Goal: Information Seeking & Learning: Check status

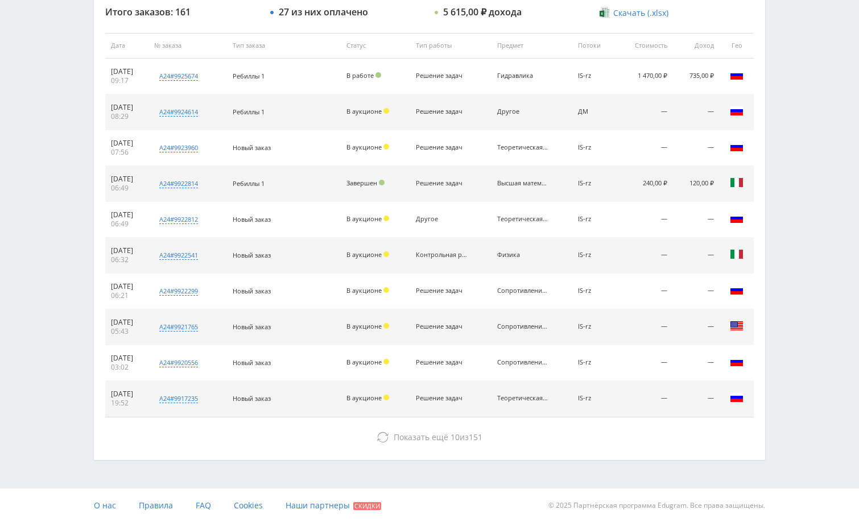
scroll to position [433, 0]
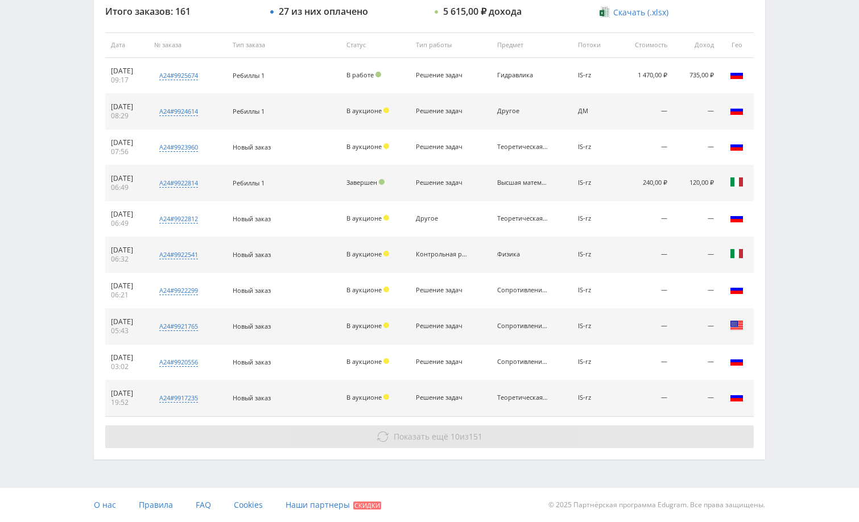
click at [638, 432] on button "Показать ещё 10 из 151" at bounding box center [429, 436] width 648 height 23
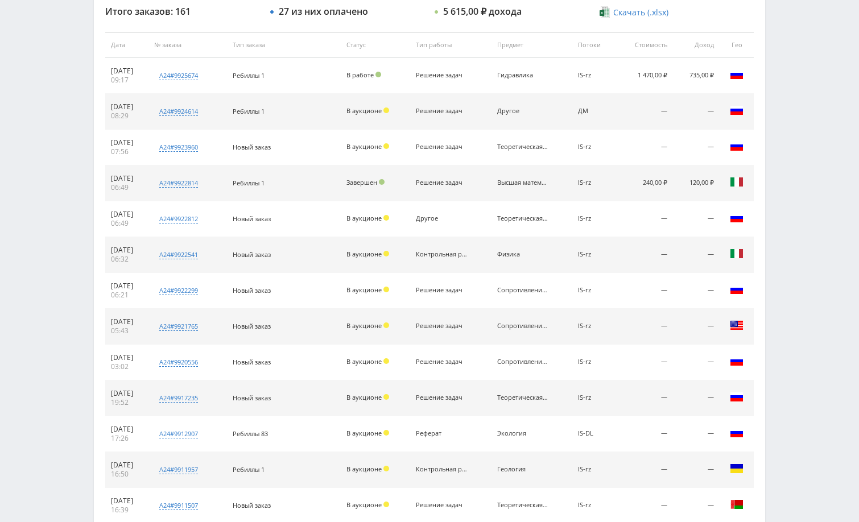
click at [820, 324] on div "Telegram-канал Инструменты База знаний Ваш менеджер: [PERSON_NAME] Online @edug…" at bounding box center [429, 223] width 859 height 1313
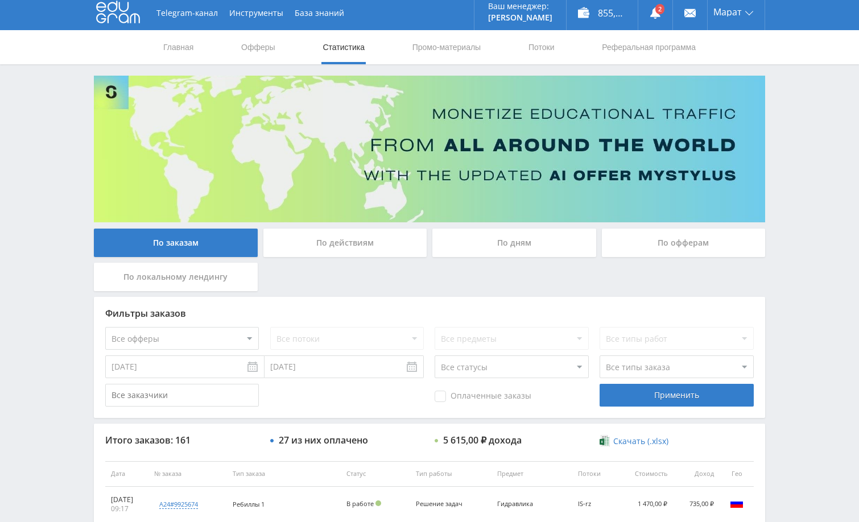
scroll to position [0, 0]
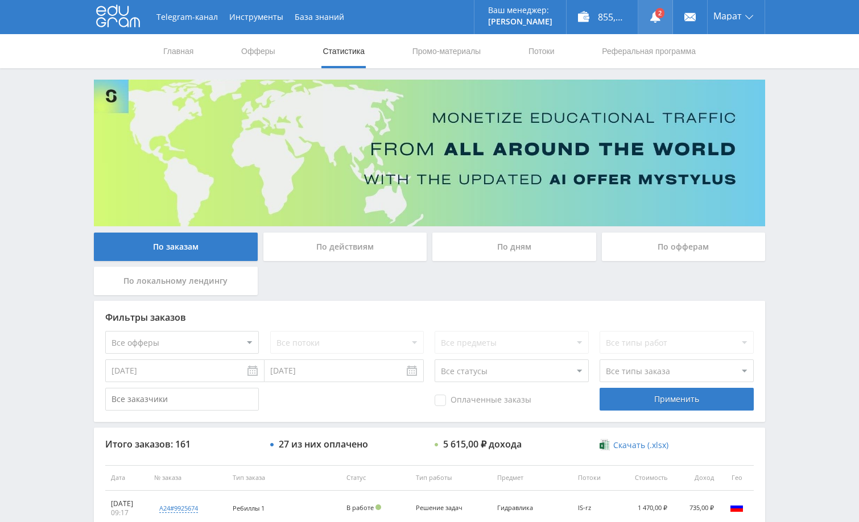
click at [655, 12] on link at bounding box center [655, 17] width 34 height 34
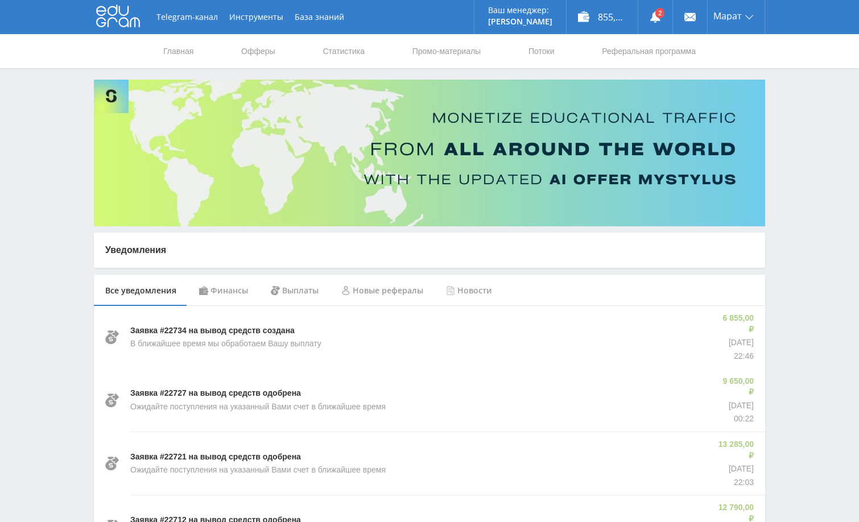
click at [234, 293] on div "Финансы" at bounding box center [224, 291] width 72 height 32
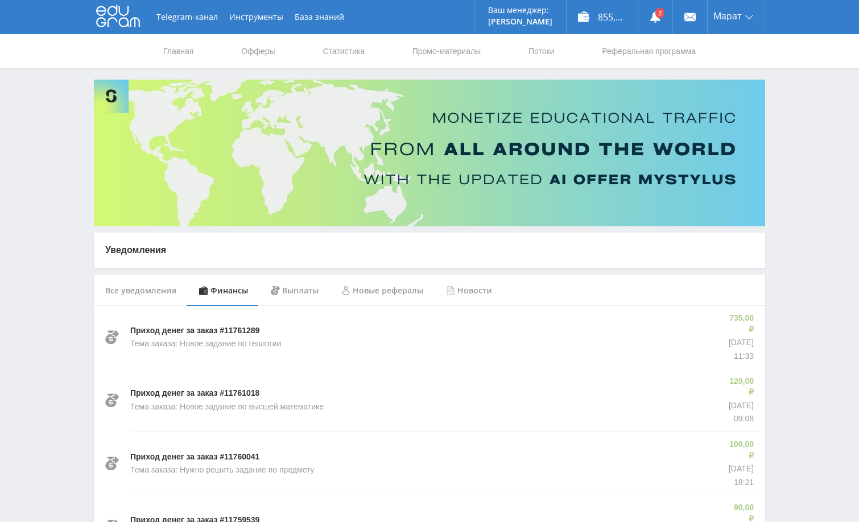
click at [349, 53] on link "Статистика" at bounding box center [343, 51] width 44 height 34
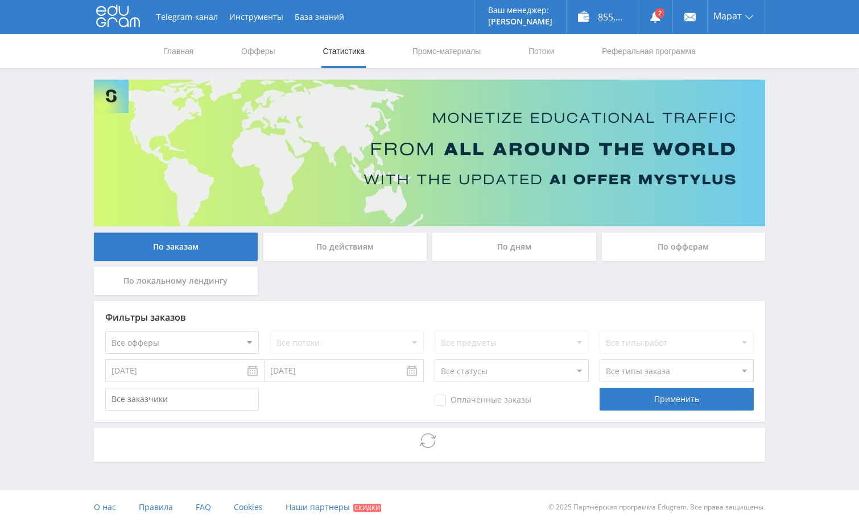
click at [812, 150] on div "Telegram-канал Инструменты База знаний Ваш менеджер: [PERSON_NAME] Online @edug…" at bounding box center [429, 262] width 859 height 524
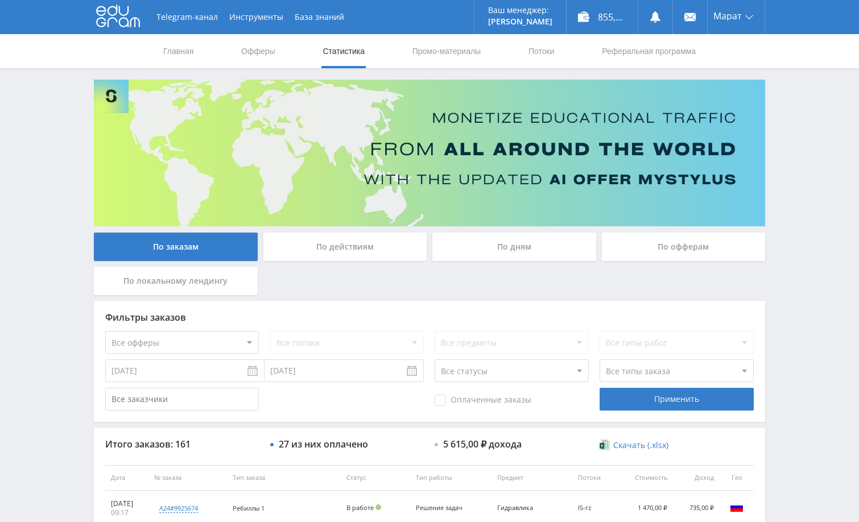
click at [784, 159] on div "Telegram-канал Инструменты База знаний Ваш менеджер: [PERSON_NAME] Online @edug…" at bounding box center [429, 477] width 859 height 955
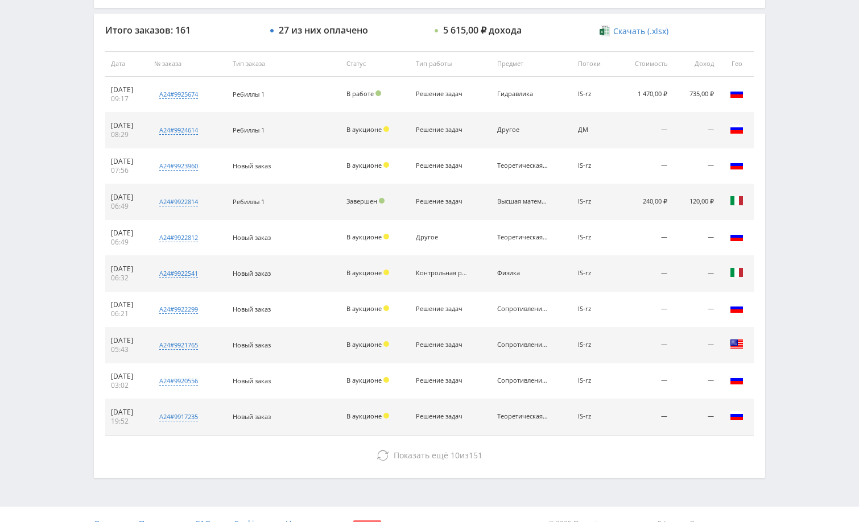
scroll to position [433, 0]
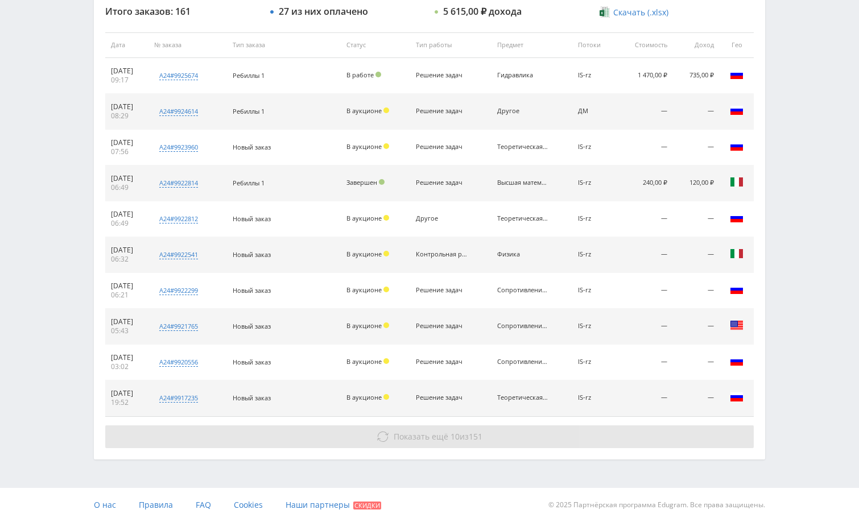
click at [594, 439] on button "Показать ещё 10 из 151" at bounding box center [429, 436] width 648 height 23
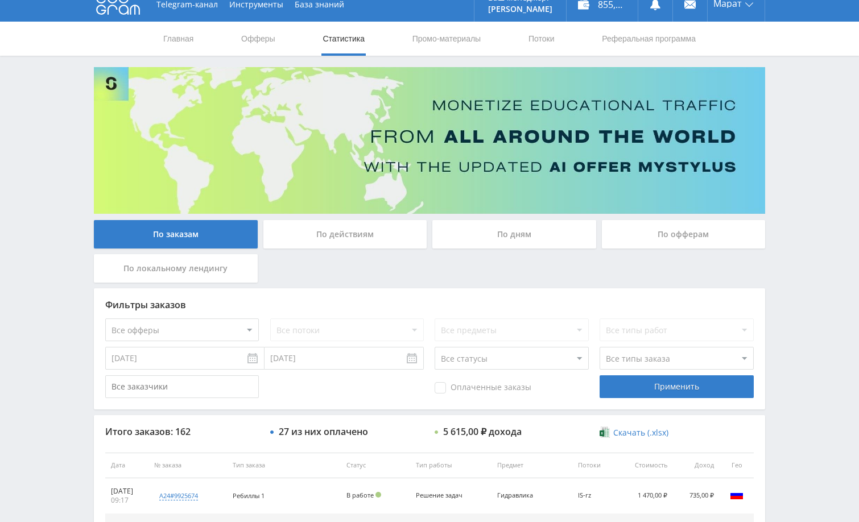
scroll to position [0, 0]
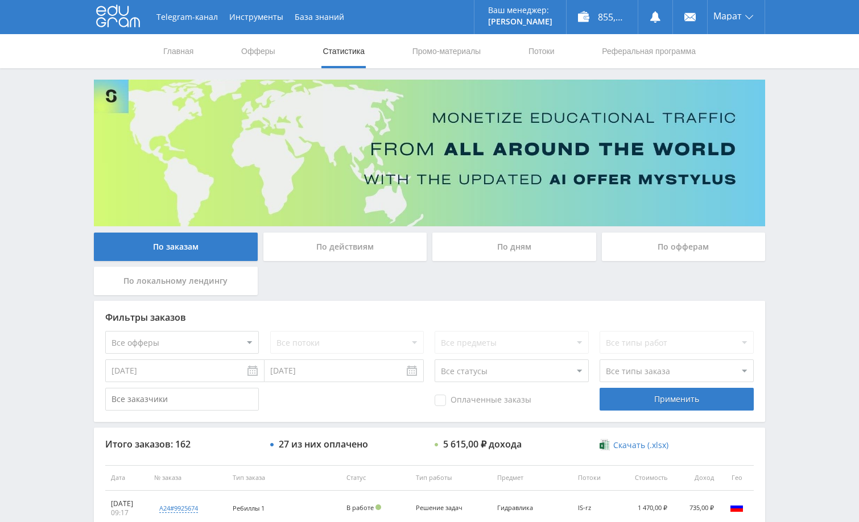
drag, startPoint x: 791, startPoint y: 140, endPoint x: 790, endPoint y: 119, distance: 21.1
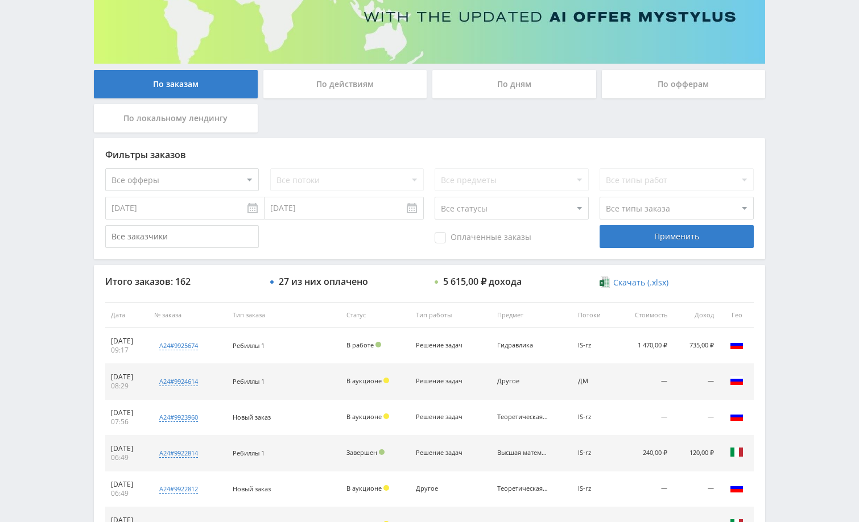
scroll to position [284, 0]
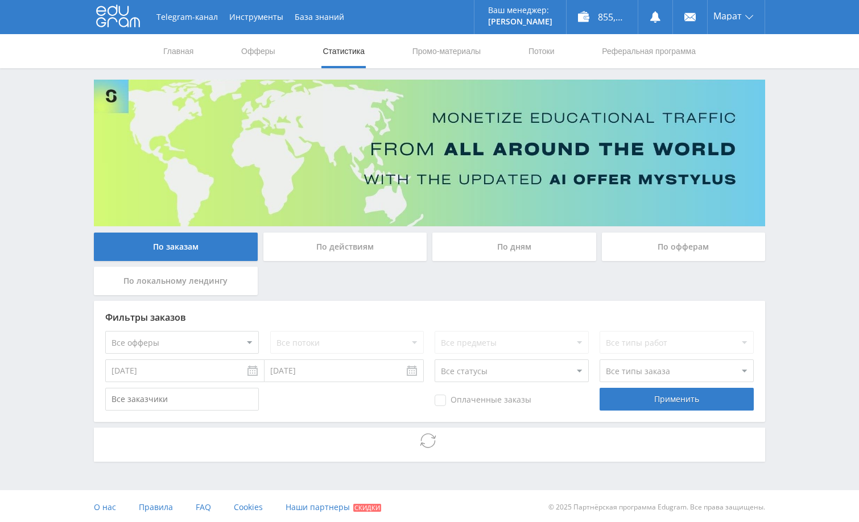
click at [787, 267] on div "Telegram-канал Инструменты База знаний Ваш менеджер: [PERSON_NAME] Online @edug…" at bounding box center [429, 262] width 859 height 524
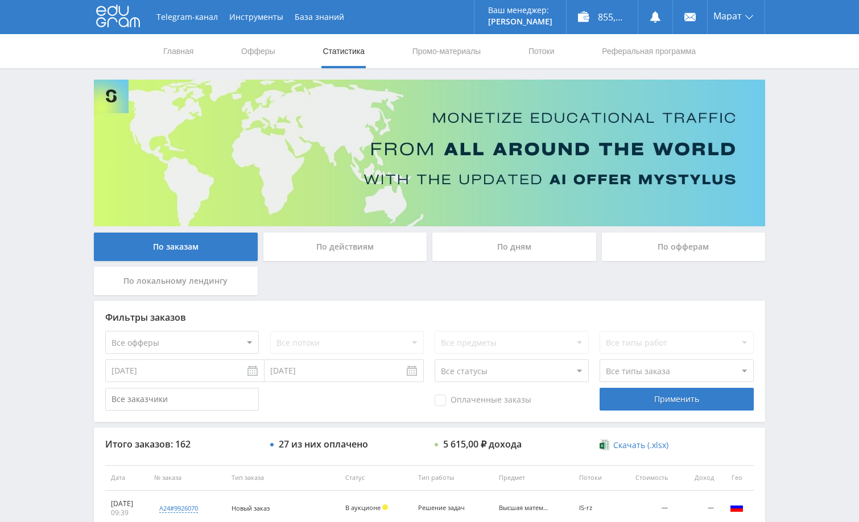
drag, startPoint x: 792, startPoint y: 172, endPoint x: 807, endPoint y: 105, distance: 68.6
click at [792, 172] on div "Telegram-канал Инструменты База знаний Ваш менеджер: [PERSON_NAME] Online @edug…" at bounding box center [429, 477] width 859 height 955
